Goal: Task Accomplishment & Management: Complete application form

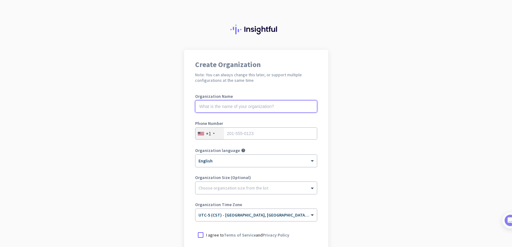
click at [293, 108] on input "text" at bounding box center [256, 106] width 122 height 12
type input "Mercor"
click at [294, 134] on input "tel" at bounding box center [256, 133] width 122 height 12
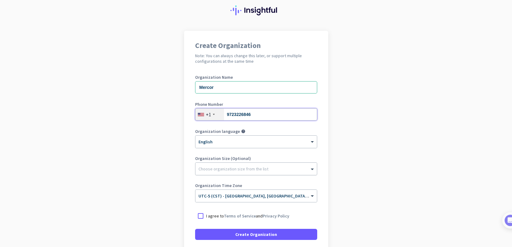
scroll to position [19, 0]
type input "9723226846"
click at [203, 214] on div at bounding box center [200, 215] width 11 height 11
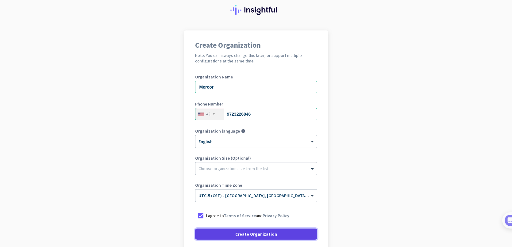
click at [242, 231] on span "Create Organization" at bounding box center [256, 234] width 42 height 6
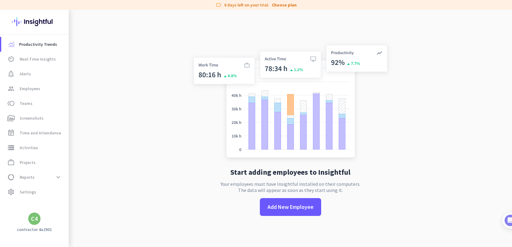
click at [33, 220] on div "C4" at bounding box center [34, 218] width 7 height 6
click at [33, 220] on div at bounding box center [256, 123] width 512 height 247
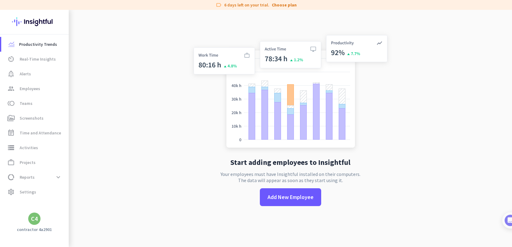
click at [37, 221] on div "C4" at bounding box center [34, 218] width 7 height 6
click at [60, 206] on span "Sign out" at bounding box center [67, 207] width 37 height 6
